Goal: Task Accomplishment & Management: Use online tool/utility

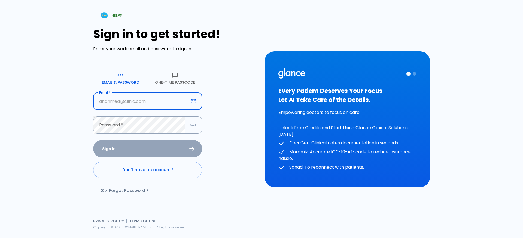
click at [158, 81] on button "One-Time Passcode" at bounding box center [175, 79] width 54 height 20
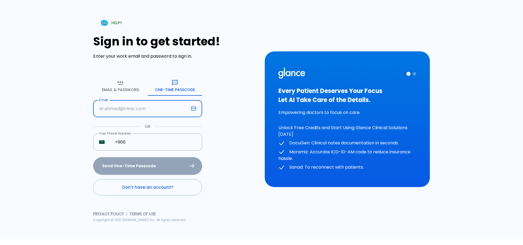
click at [131, 110] on input "text" at bounding box center [141, 108] width 96 height 17
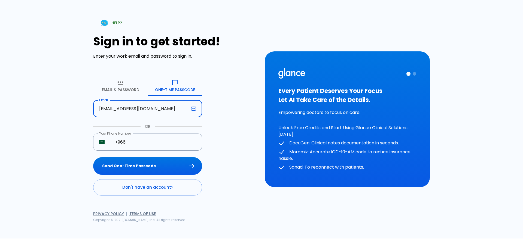
type input "[EMAIL_ADDRESS][DOMAIN_NAME]"
click at [93, 157] on button "Send One-Time Passcode" at bounding box center [147, 166] width 109 height 18
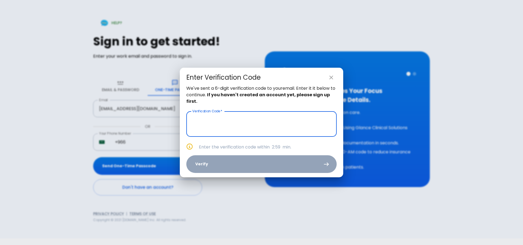
drag, startPoint x: 232, startPoint y: 121, endPoint x: 233, endPoint y: 124, distance: 3.3
click at [233, 121] on input "text" at bounding box center [261, 124] width 150 height 26
click at [241, 129] on input "text" at bounding box center [261, 124] width 150 height 26
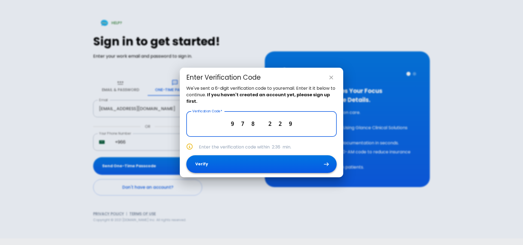
type input "9 7 8 2 2 9"
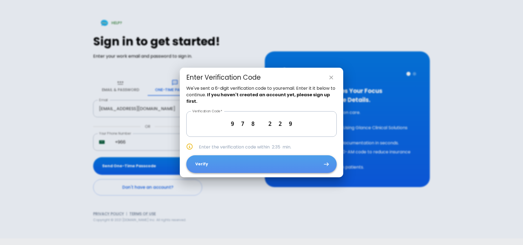
click at [274, 167] on button "Verify" at bounding box center [261, 165] width 150 height 18
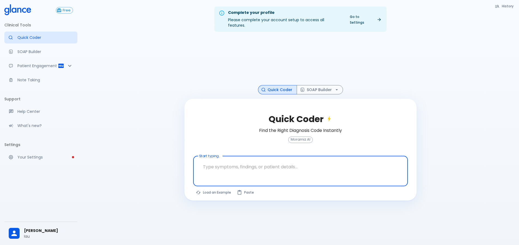
click at [236, 159] on textarea at bounding box center [300, 167] width 207 height 17
